Goal: Complete application form: Complete application form

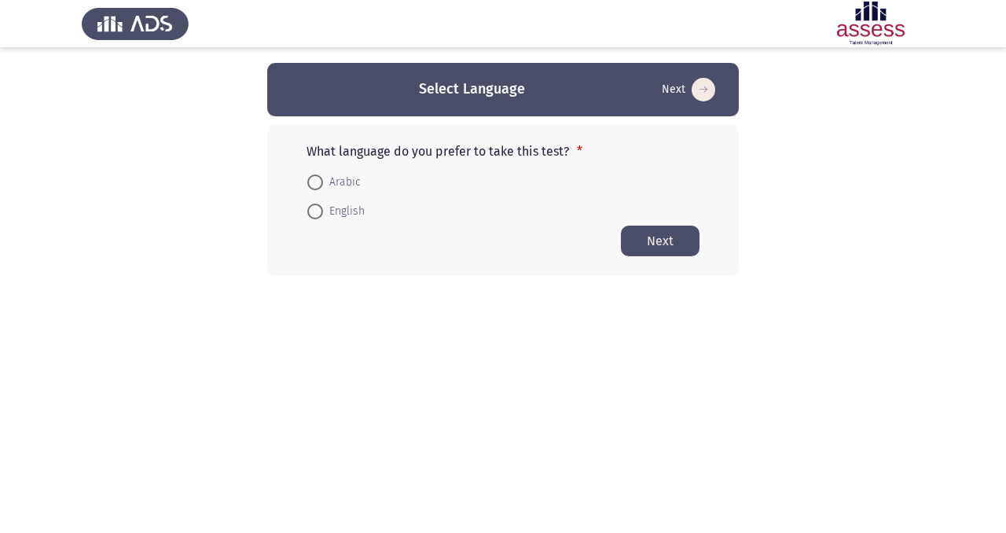
click at [315, 215] on span at bounding box center [315, 212] width 16 height 16
click at [315, 215] on input "English" at bounding box center [315, 212] width 16 height 16
radio input "true"
click at [650, 252] on button "Next" at bounding box center [660, 240] width 79 height 31
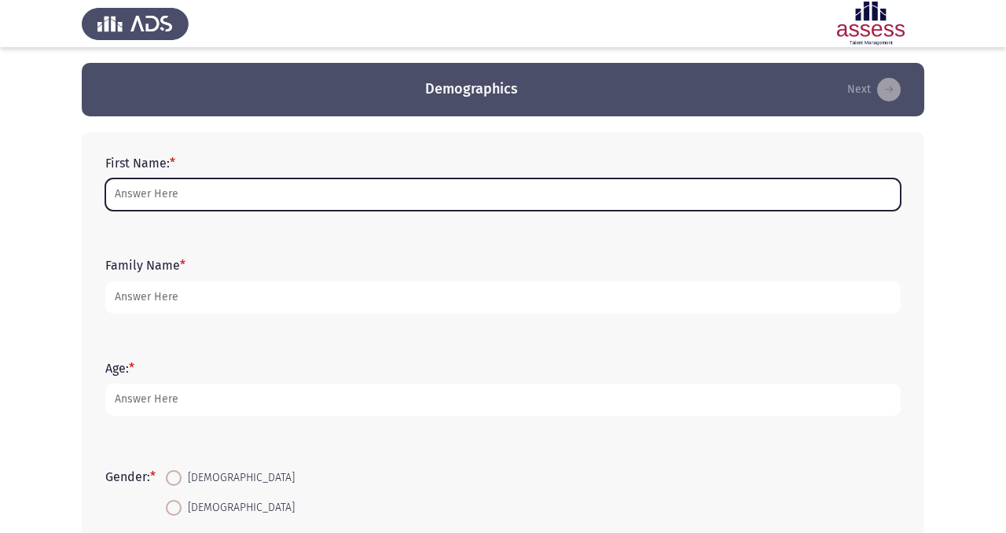
click at [204, 201] on input "First Name: *" at bounding box center [503, 194] width 796 height 32
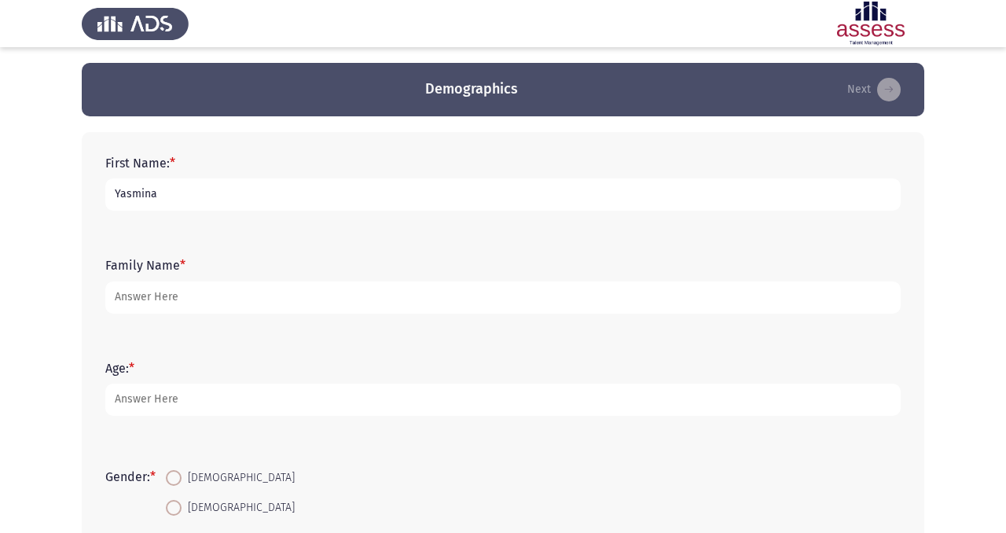
type input "Yasmina"
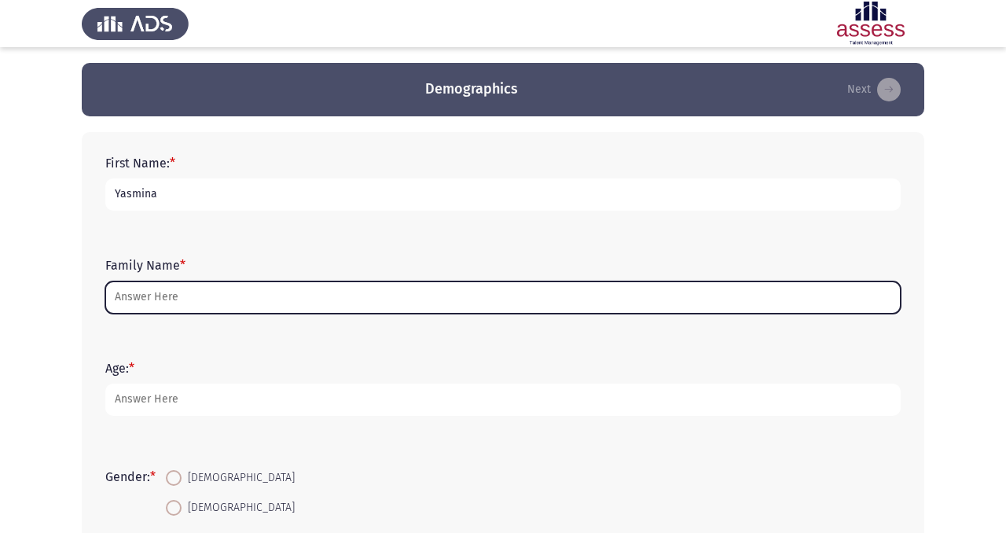
click at [142, 295] on input "Family Name *" at bounding box center [503, 297] width 796 height 32
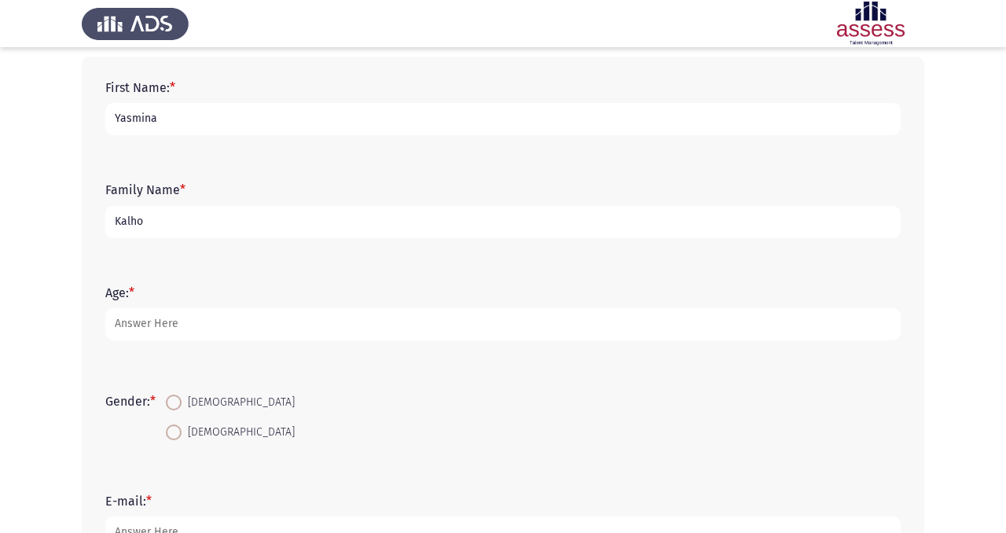
scroll to position [144, 0]
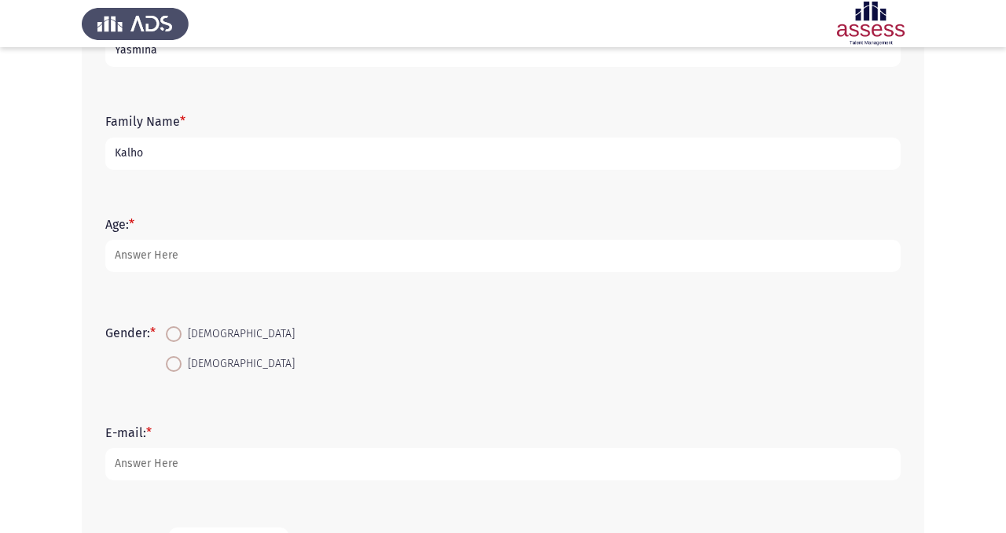
type input "Kalho"
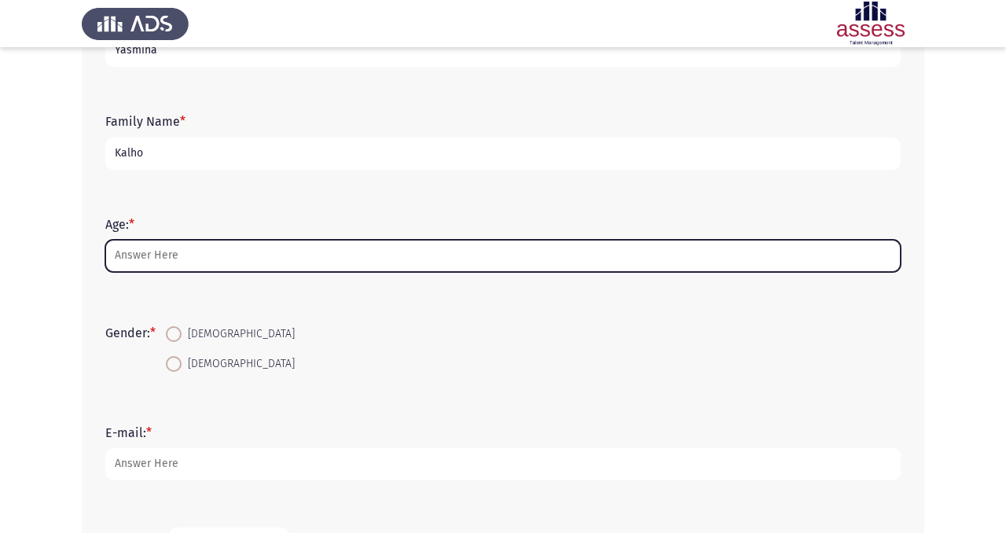
click at [158, 262] on input "Age: *" at bounding box center [503, 256] width 796 height 32
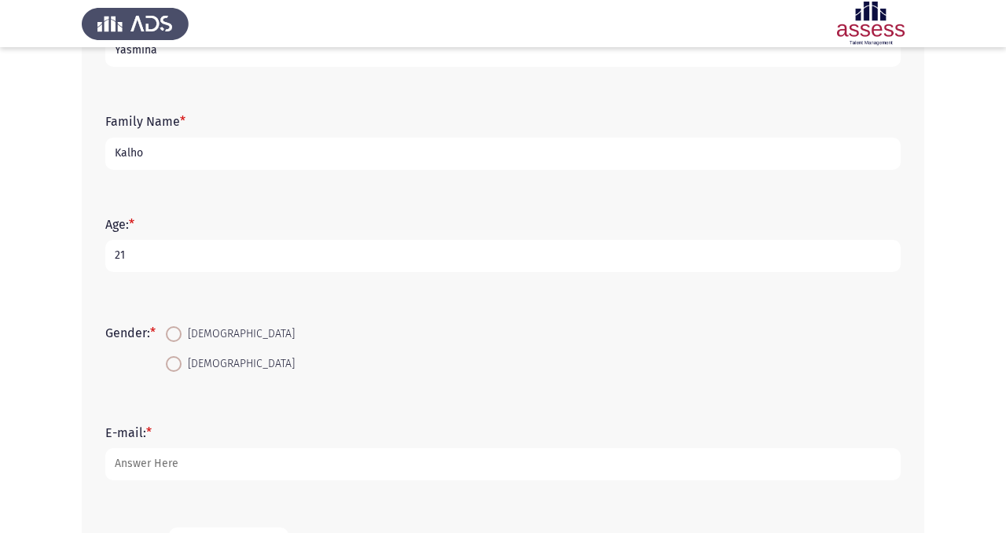
scroll to position [232, 0]
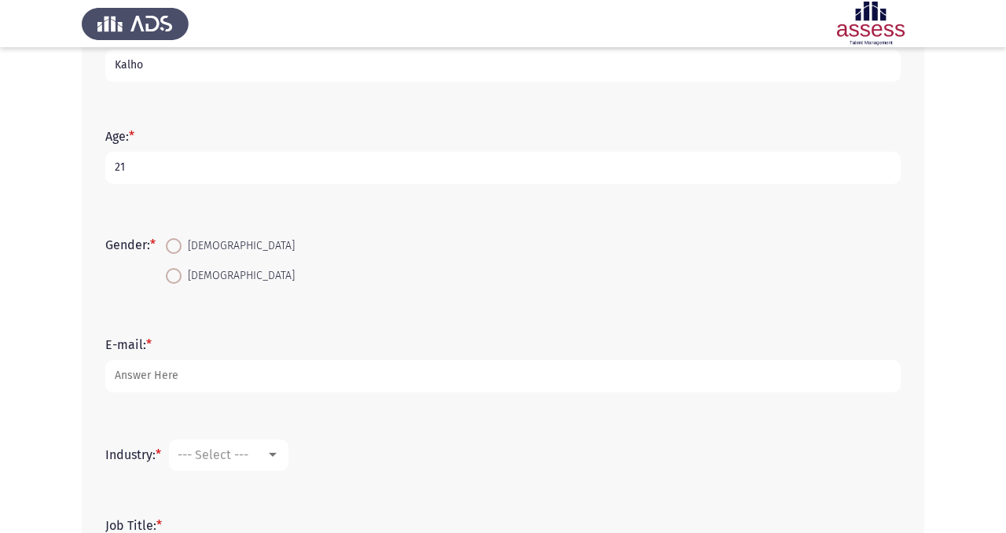
type input "21"
click at [175, 274] on span at bounding box center [174, 276] width 16 height 16
click at [175, 274] on input "[DEMOGRAPHIC_DATA]" at bounding box center [174, 276] width 16 height 16
radio input "true"
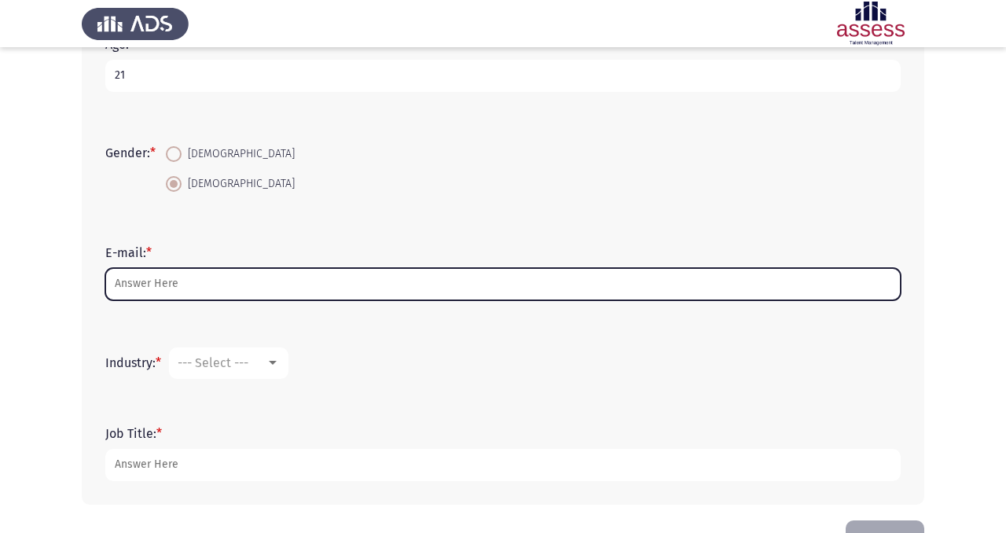
click at [171, 288] on input "E-mail: *" at bounding box center [503, 284] width 796 height 32
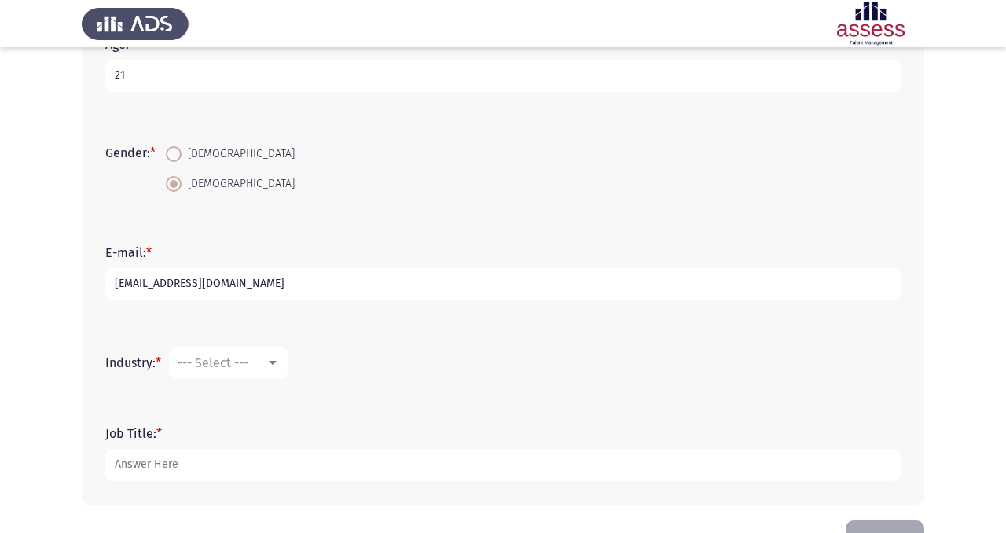
scroll to position [374, 0]
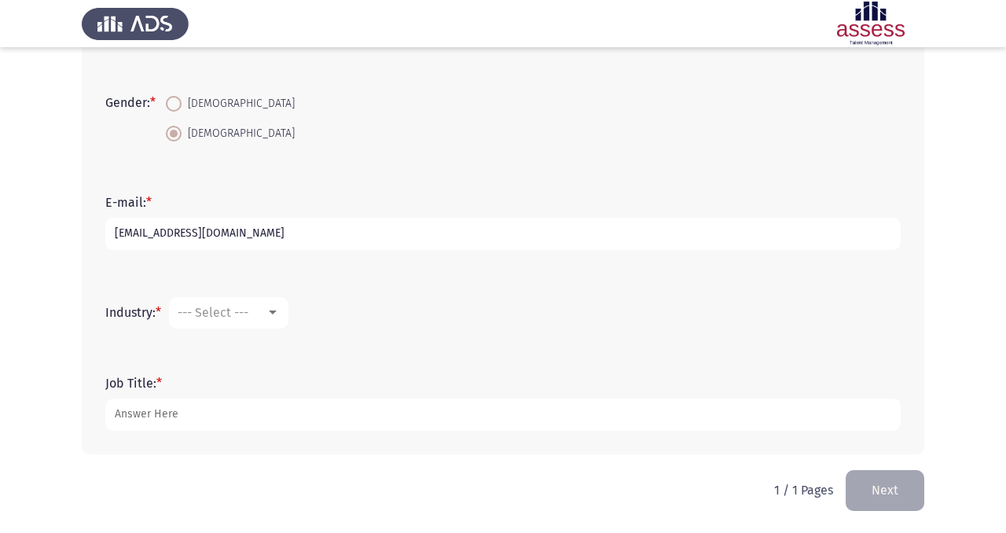
type input "[EMAIL_ADDRESS][DOMAIN_NAME]"
click at [278, 319] on div "--- Select ---" at bounding box center [229, 313] width 102 height 14
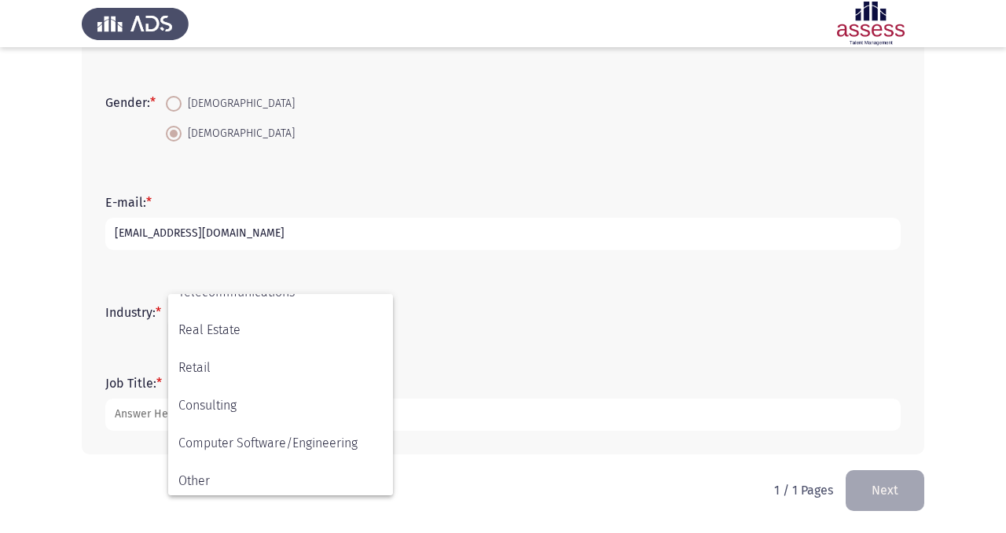
scroll to position [516, 0]
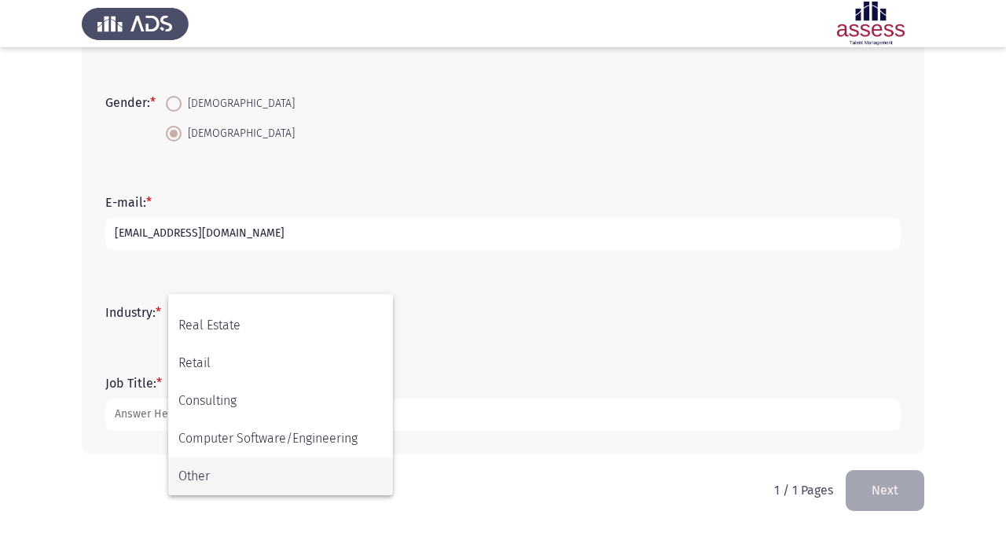
click at [257, 474] on span "Other" at bounding box center [280, 477] width 204 height 38
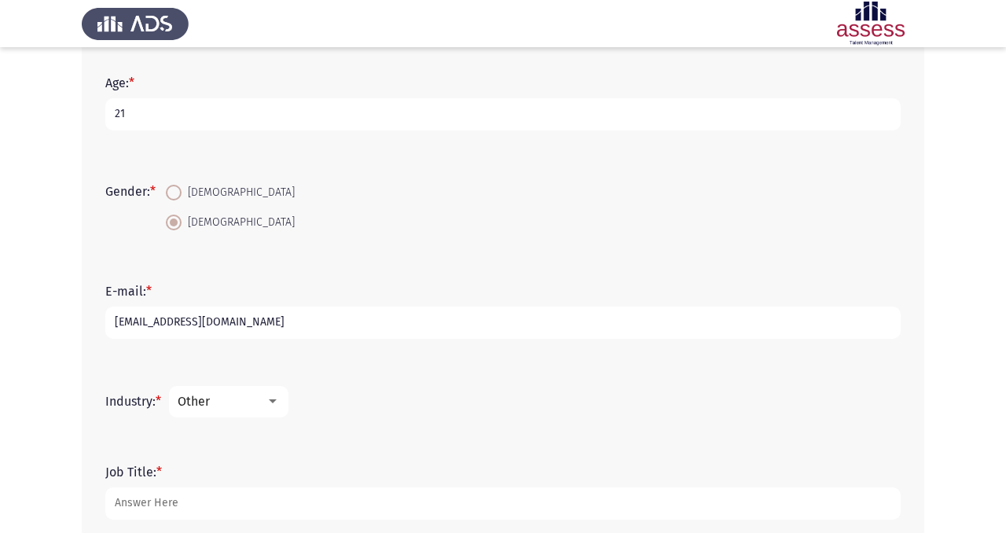
scroll to position [374, 0]
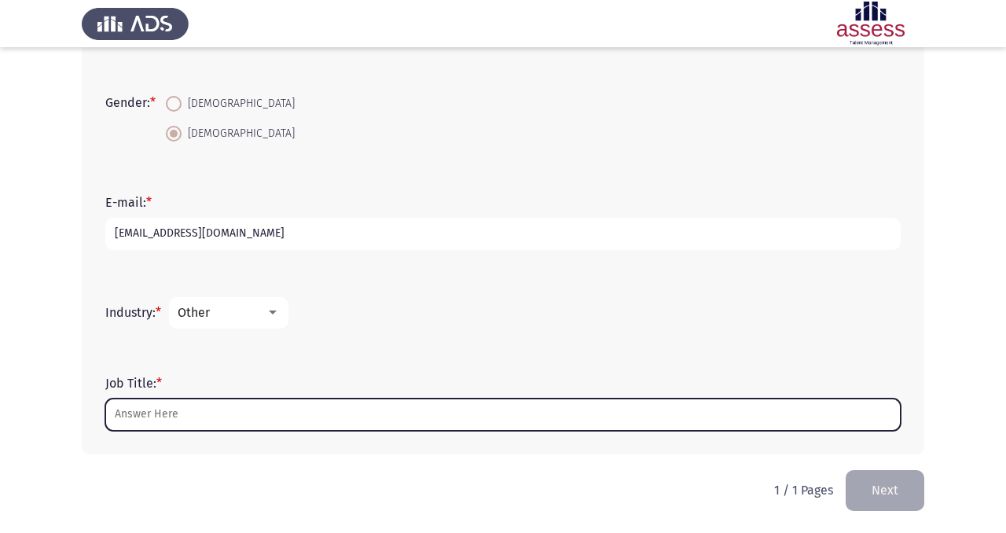
click at [238, 418] on input "Job Title: *" at bounding box center [503, 415] width 796 height 32
type input "S"
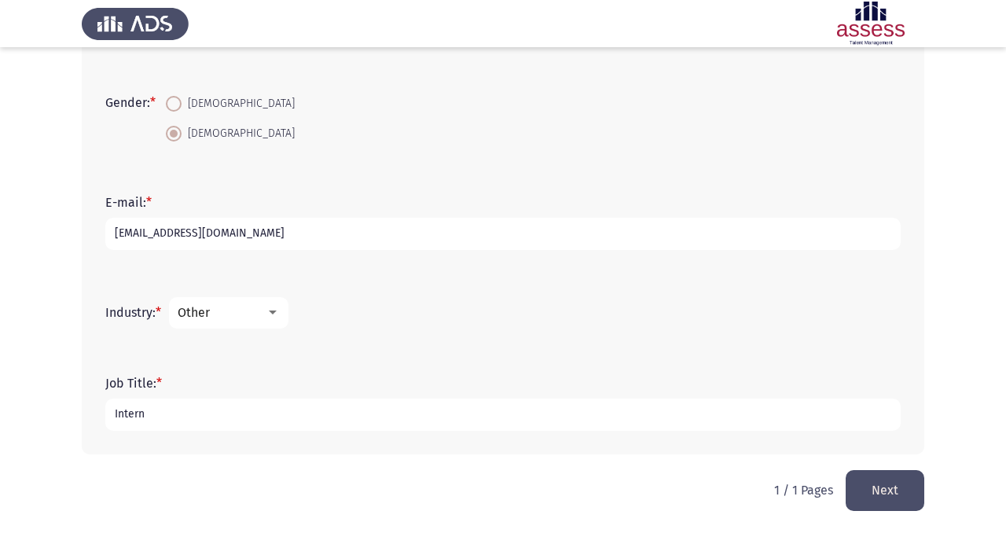
type input "Intern"
click at [272, 318] on div at bounding box center [273, 313] width 14 height 13
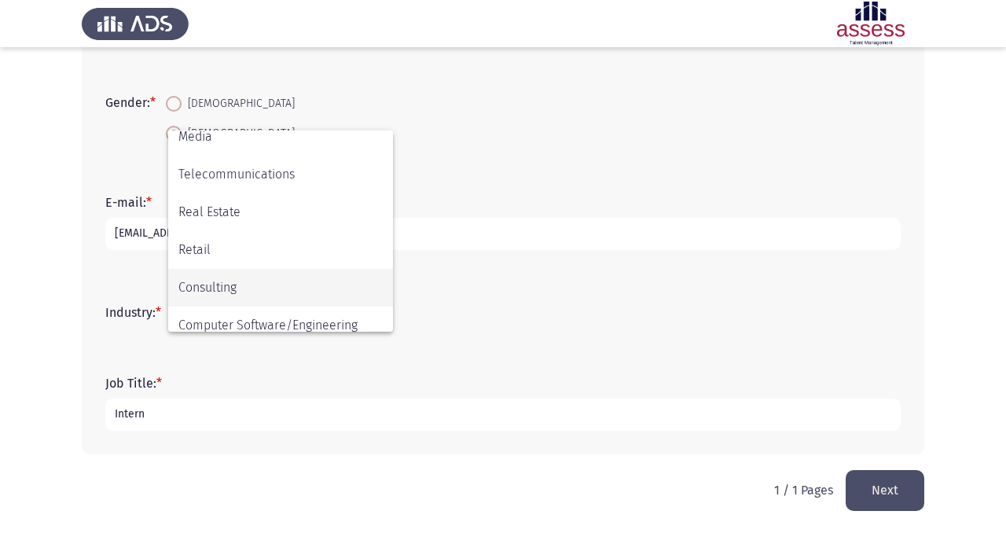
scroll to position [381, 0]
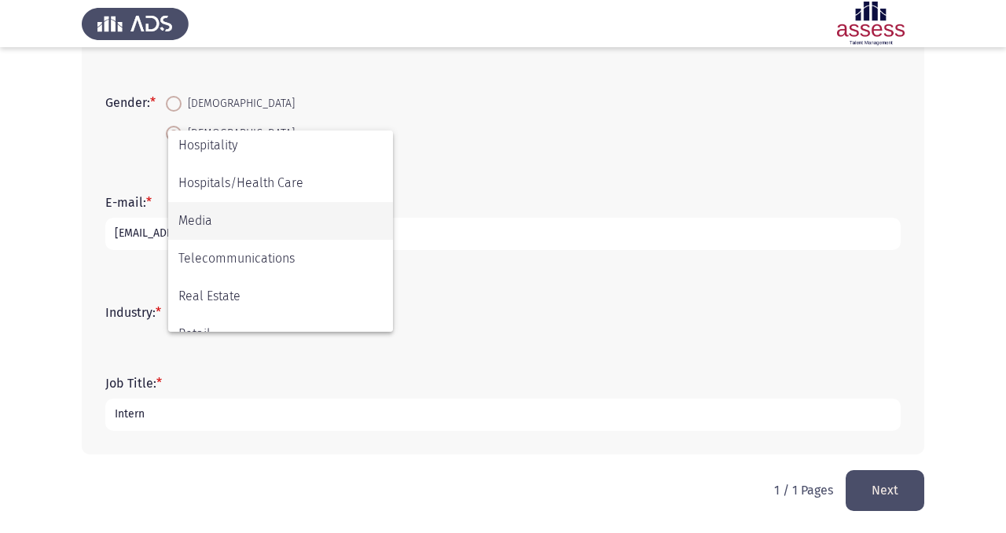
click at [274, 233] on span "Media" at bounding box center [280, 221] width 204 height 38
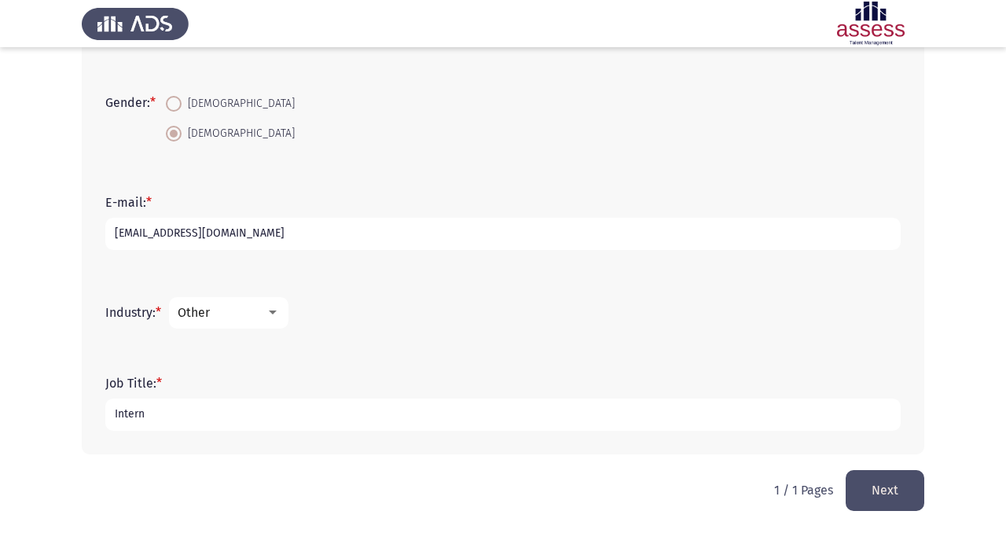
click at [274, 233] on input "[EMAIL_ADDRESS][DOMAIN_NAME]" at bounding box center [503, 234] width 796 height 32
click at [288, 285] on div "Industry: * Media" at bounding box center [502, 313] width 811 height 79
click at [276, 311] on div at bounding box center [273, 313] width 8 height 4
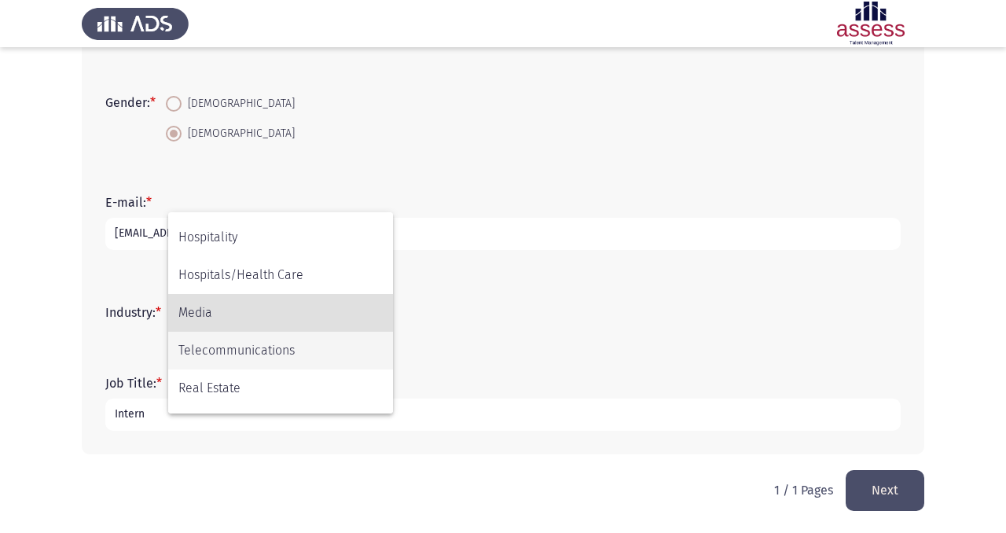
scroll to position [516, 0]
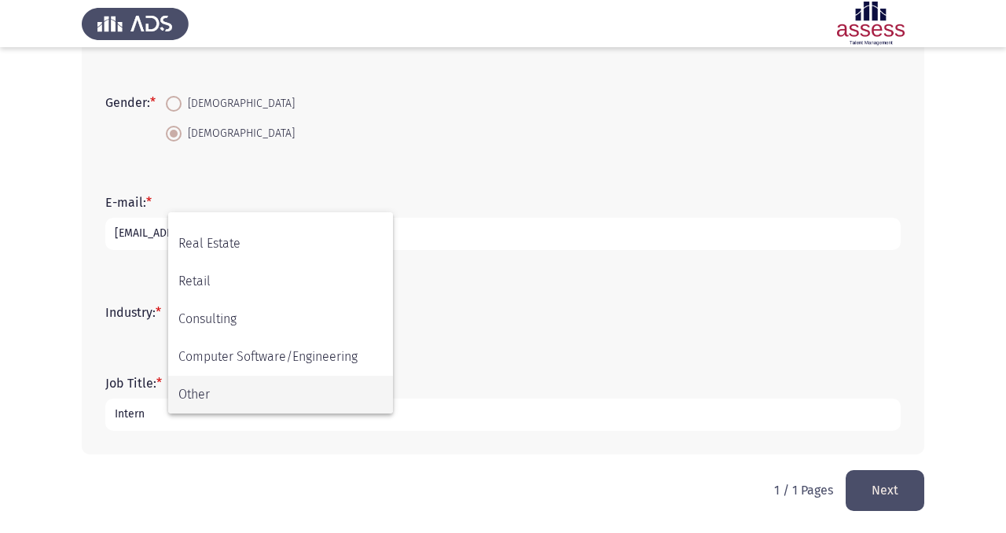
click at [260, 389] on span "Other" at bounding box center [280, 395] width 204 height 38
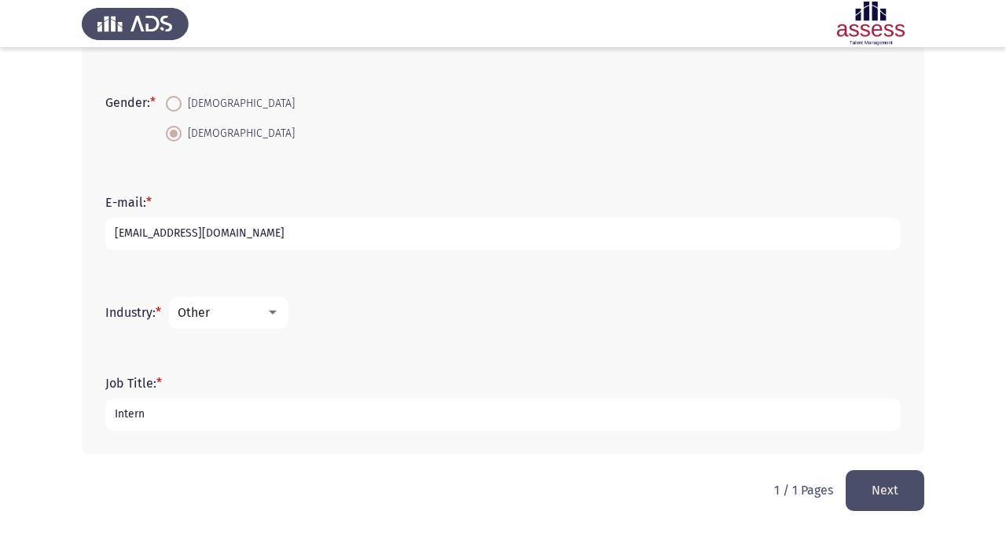
click at [432, 319] on form "Industry: * Other" at bounding box center [503, 312] width 796 height 31
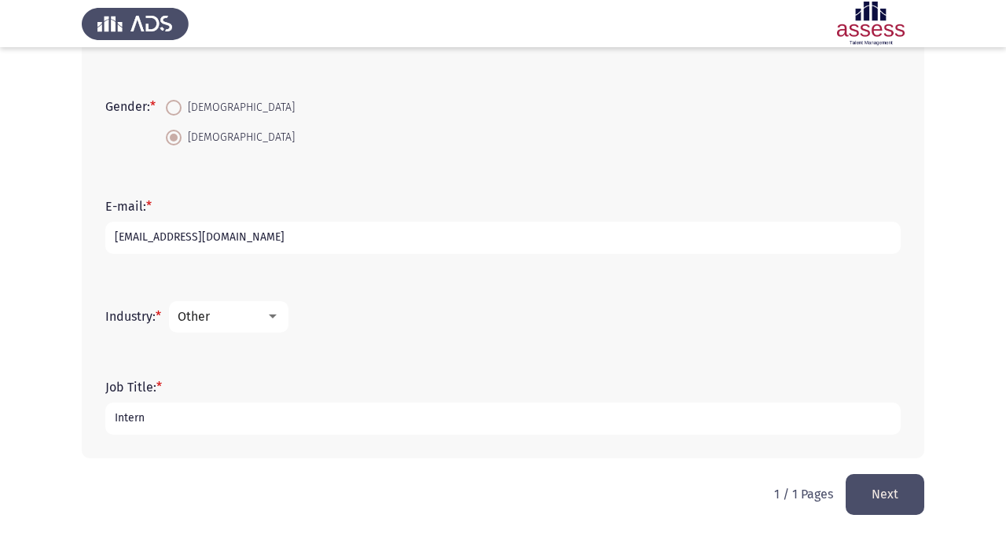
scroll to position [374, 0]
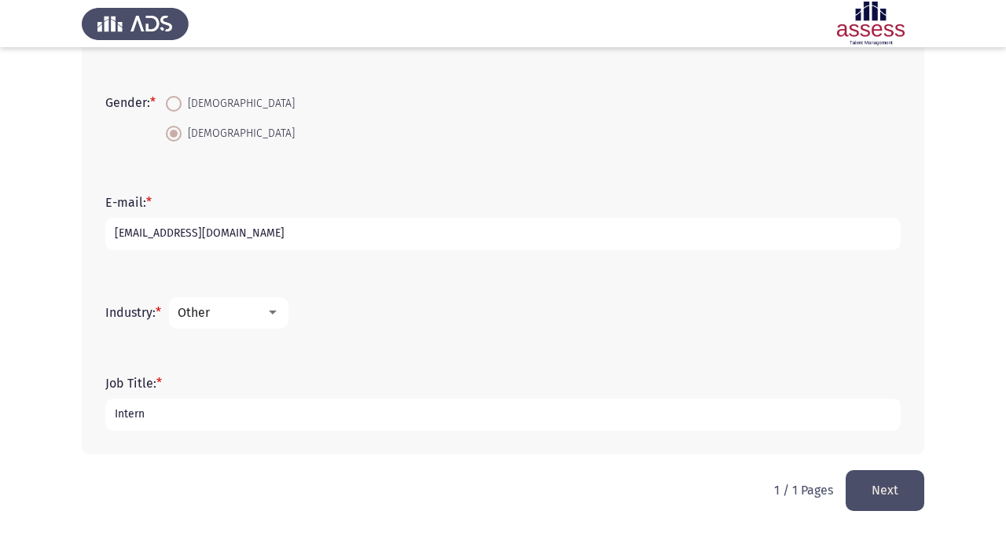
click at [878, 498] on button "Next" at bounding box center [885, 490] width 79 height 40
